Goal: Browse casually

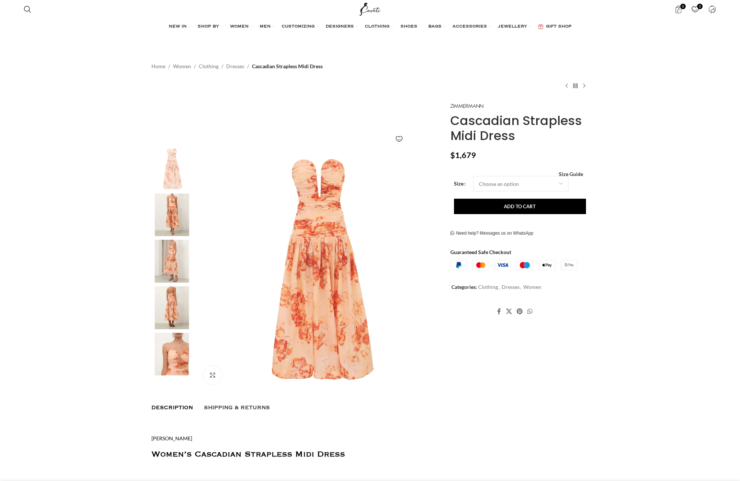
scroll to position [0, 77]
click at [187, 208] on img at bounding box center [172, 215] width 45 height 43
click at [176, 259] on img at bounding box center [172, 261] width 45 height 43
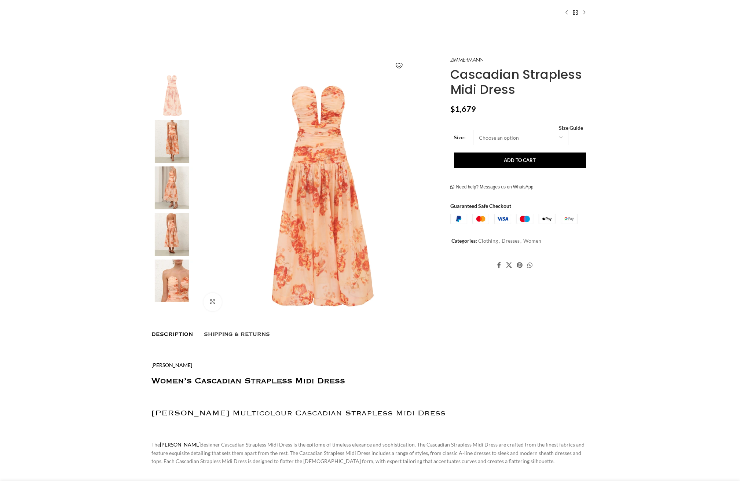
click at [165, 182] on img at bounding box center [172, 188] width 45 height 43
click at [182, 220] on img at bounding box center [172, 234] width 45 height 43
click at [335, 185] on img "1 / 9" at bounding box center [319, 195] width 243 height 243
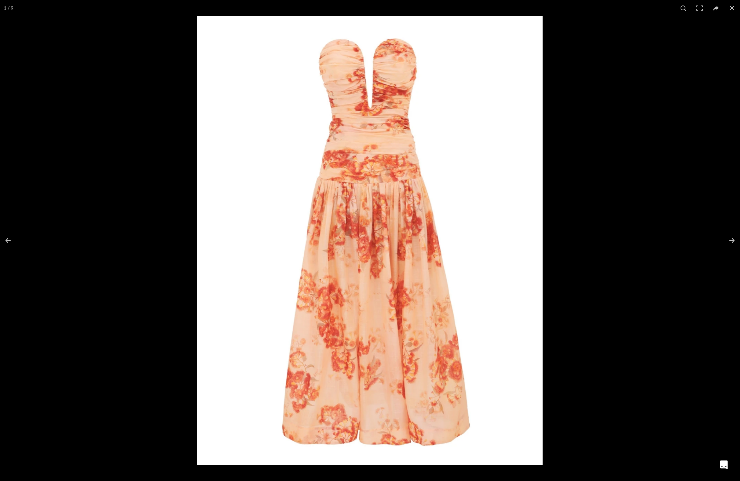
click at [379, 234] on img at bounding box center [370, 240] width 346 height 449
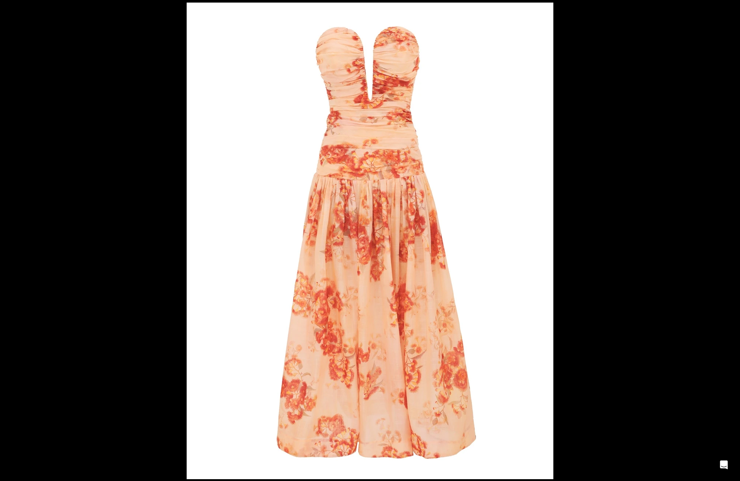
scroll to position [0, 309]
